Goal: Find specific page/section: Find specific page/section

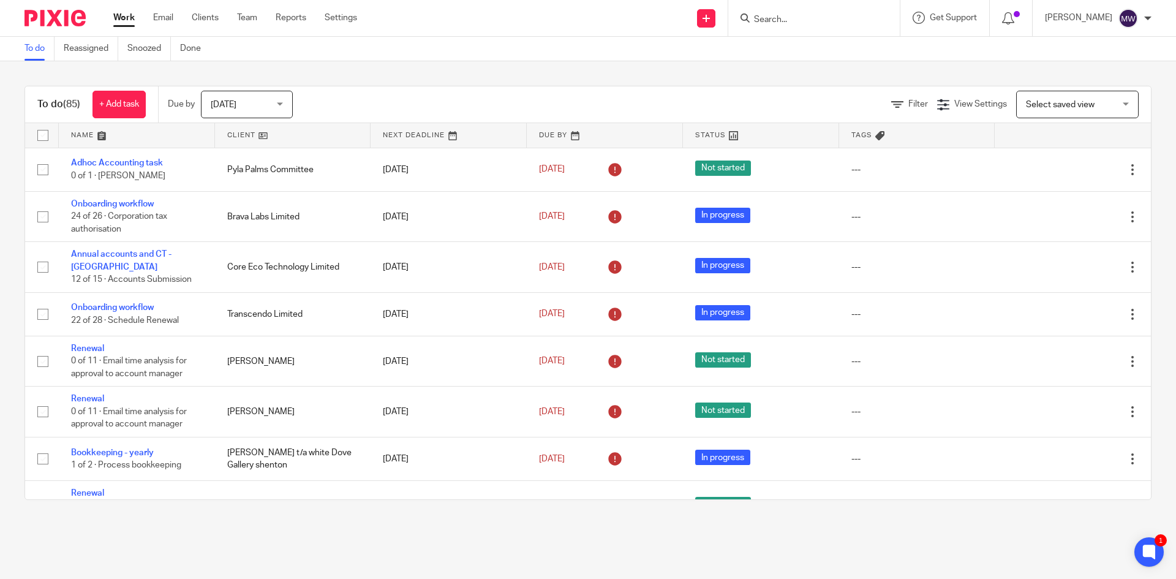
click at [787, 23] on input "Search" at bounding box center [808, 20] width 110 height 11
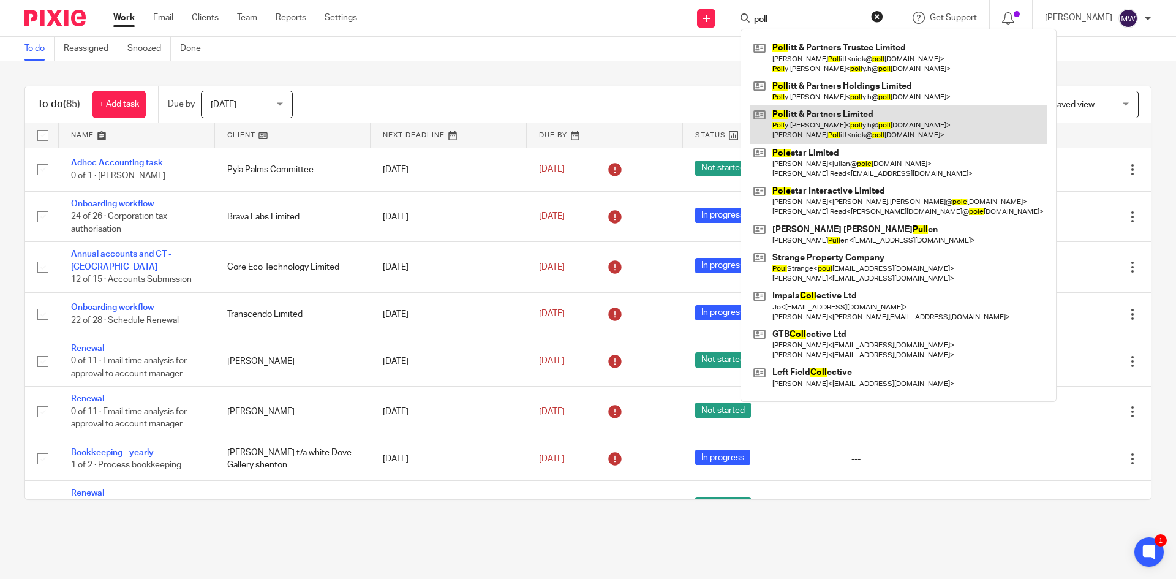
type input "poll"
click at [822, 121] on link at bounding box center [898, 124] width 296 height 38
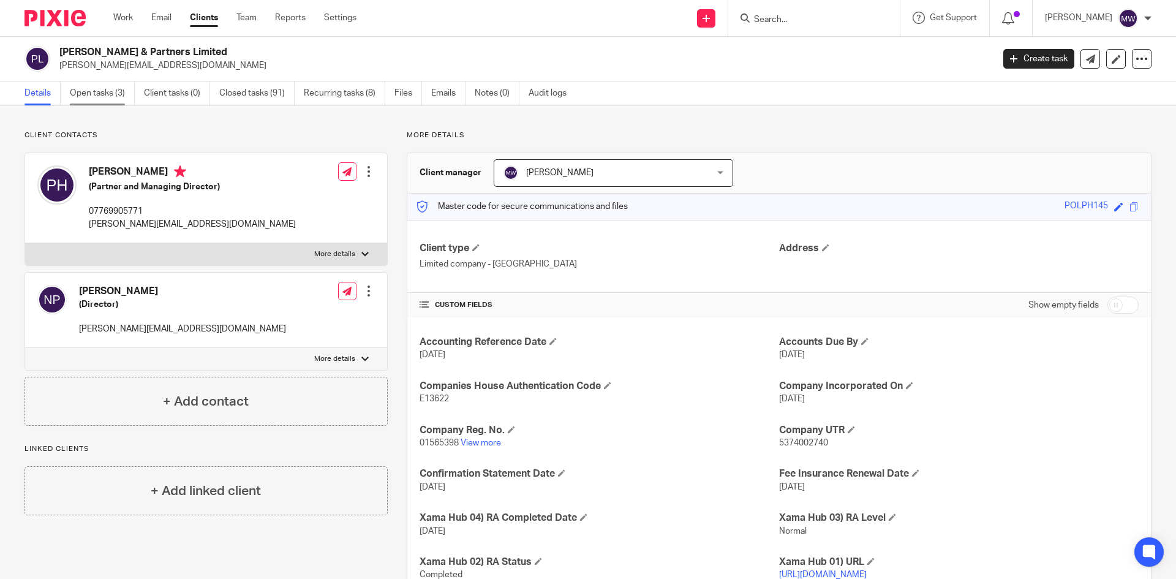
click at [99, 94] on link "Open tasks (3)" at bounding box center [102, 93] width 65 height 24
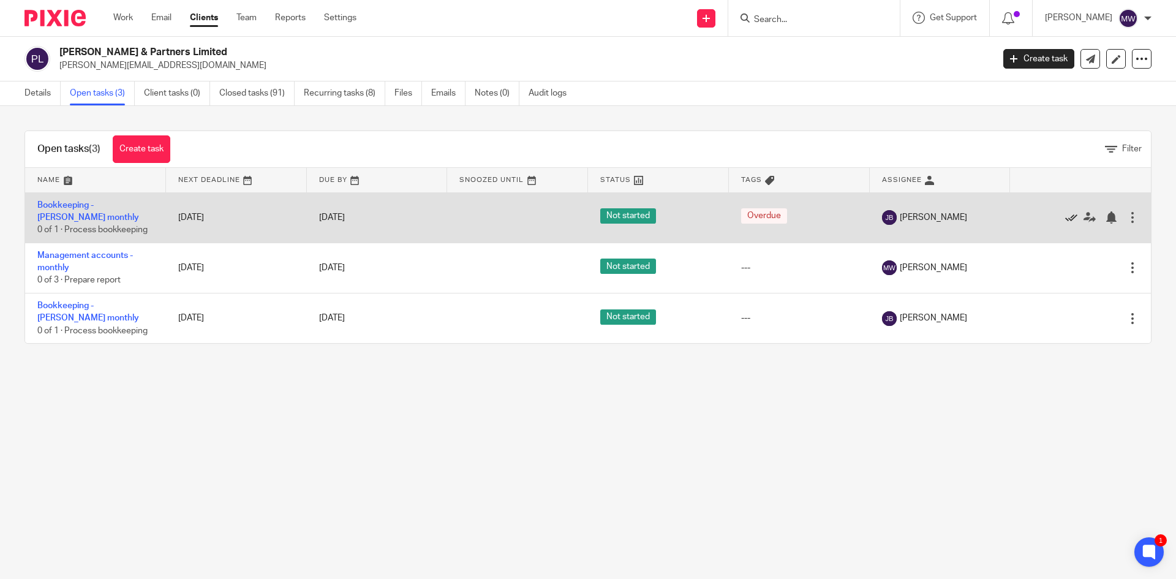
click at [1065, 215] on icon at bounding box center [1071, 217] width 12 height 12
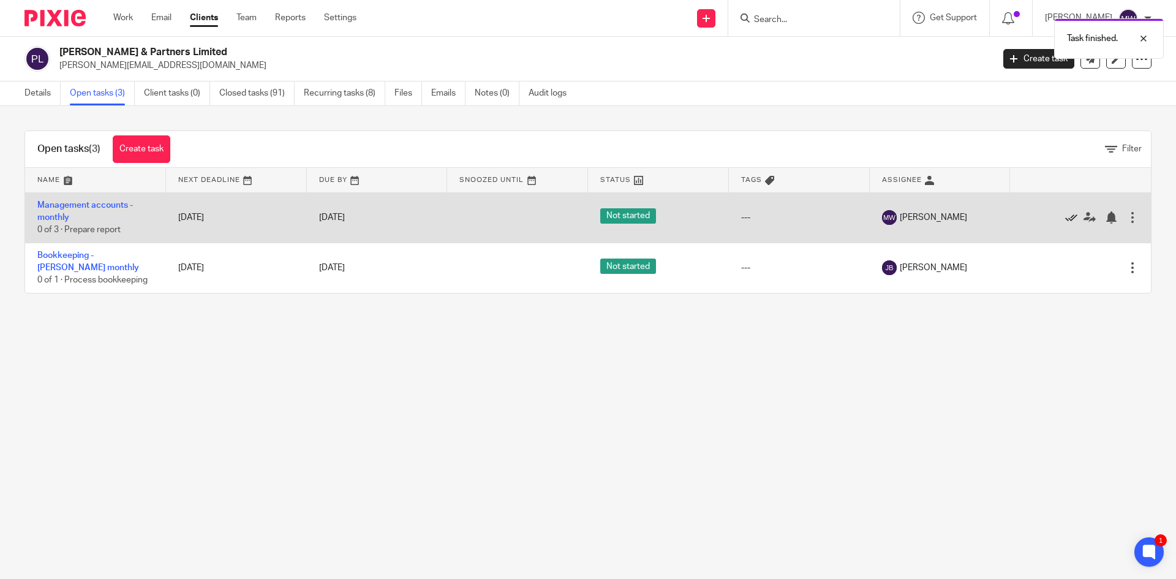
click at [1065, 217] on icon at bounding box center [1071, 217] width 12 height 12
